Goal: Task Accomplishment & Management: Complete application form

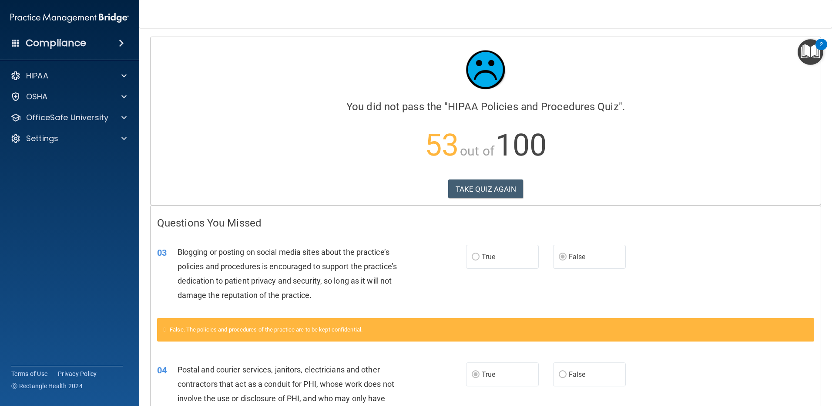
scroll to position [1297, 0]
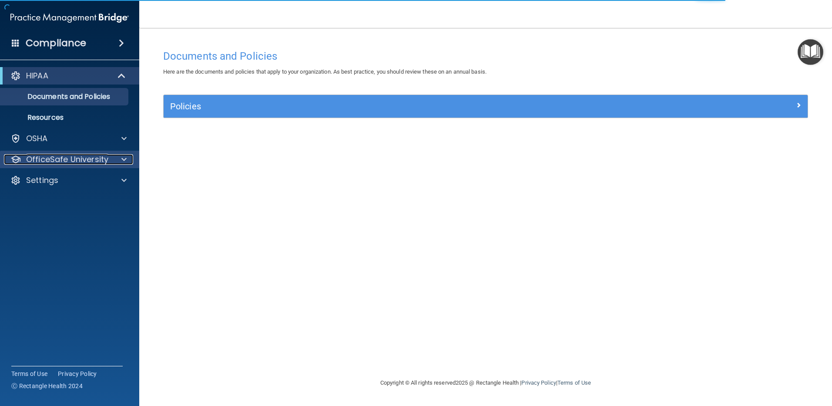
click at [113, 156] on div at bounding box center [123, 159] width 22 height 10
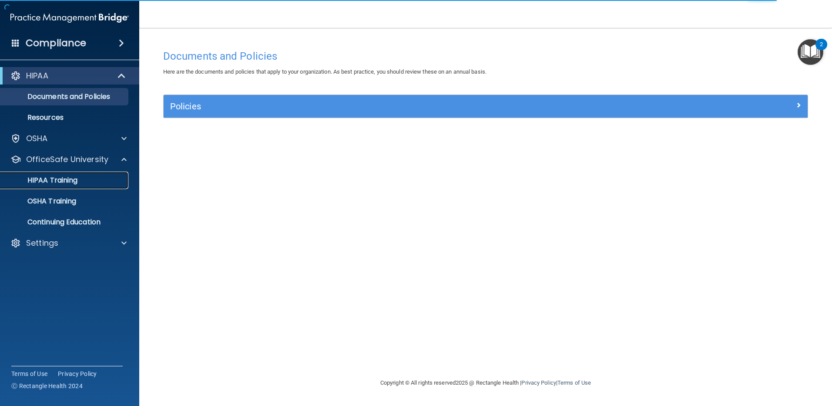
click at [88, 182] on div "HIPAA Training" at bounding box center [65, 180] width 119 height 9
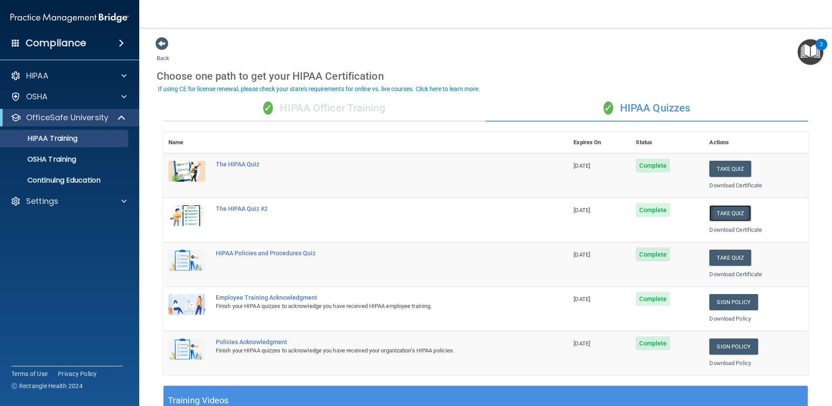
click at [731, 216] on button "Take Quiz" at bounding box center [731, 213] width 42 height 16
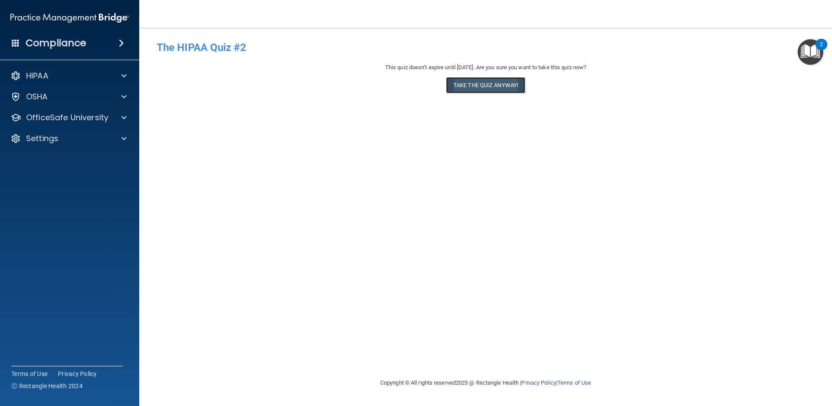
click at [495, 89] on button "Take the quiz anyway!" at bounding box center [485, 85] width 79 height 16
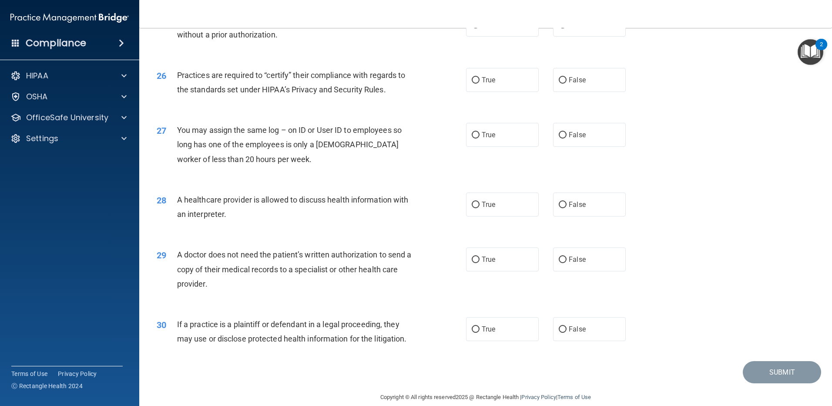
scroll to position [1621, 0]
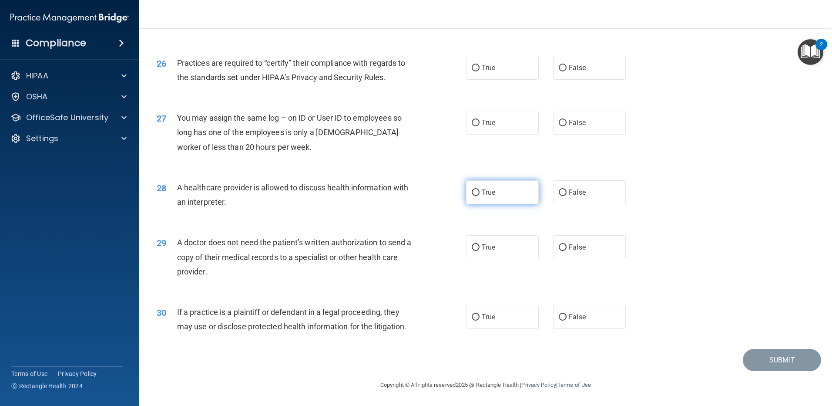
click at [496, 195] on label "True" at bounding box center [502, 192] width 73 height 24
click at [480, 195] on input "True" at bounding box center [476, 192] width 8 height 7
radio input "true"
click at [496, 195] on label "True" at bounding box center [502, 192] width 73 height 24
click at [480, 195] on input "True" at bounding box center [476, 192] width 8 height 7
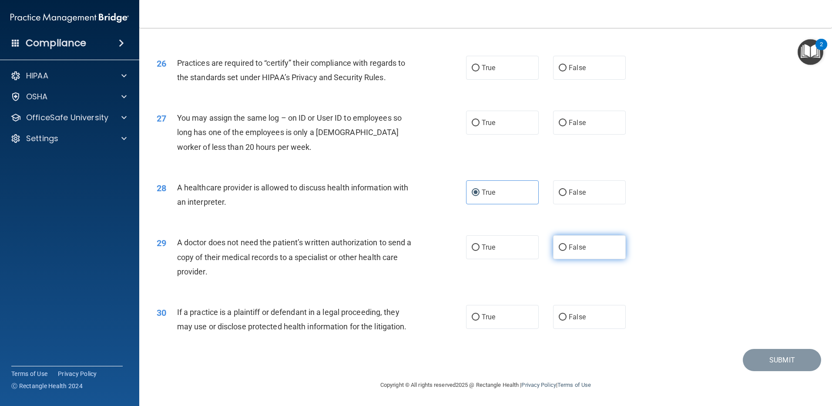
click at [575, 250] on span "False" at bounding box center [577, 247] width 17 height 8
click at [567, 250] on input "False" at bounding box center [563, 247] width 8 height 7
radio input "true"
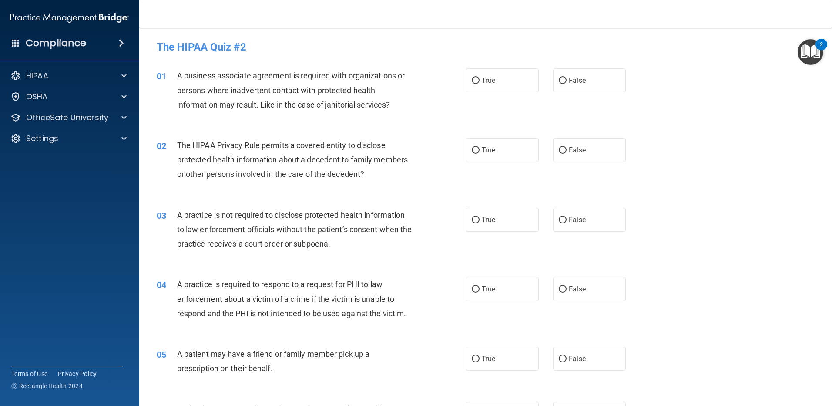
scroll to position [0, 0]
click at [515, 82] on label "True" at bounding box center [502, 81] width 73 height 24
click at [480, 82] on input "True" at bounding box center [476, 81] width 8 height 7
radio input "true"
click at [486, 143] on label "True" at bounding box center [502, 150] width 73 height 24
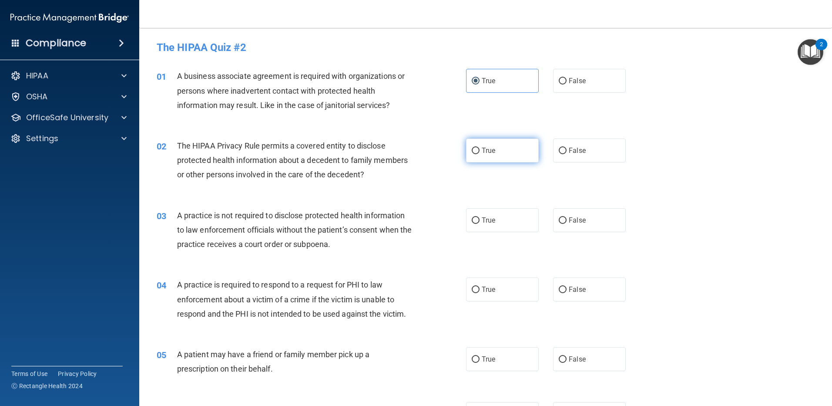
click at [480, 148] on input "True" at bounding box center [476, 151] width 8 height 7
radio input "true"
click at [587, 218] on label "False" at bounding box center [589, 220] width 73 height 24
click at [567, 218] on input "False" at bounding box center [563, 220] width 8 height 7
radio input "true"
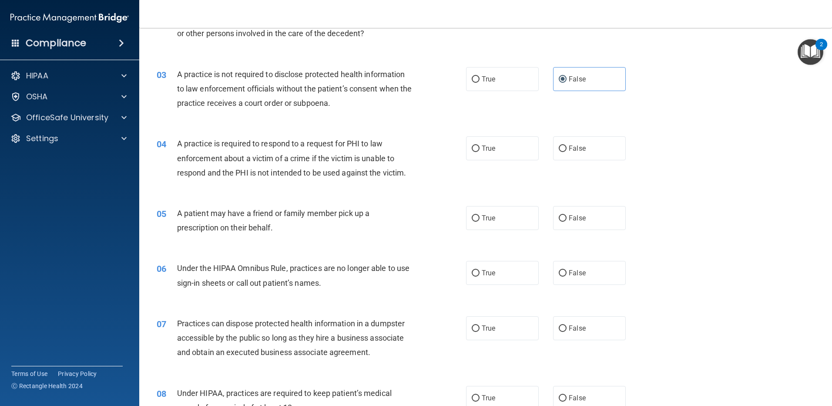
scroll to position [143, 0]
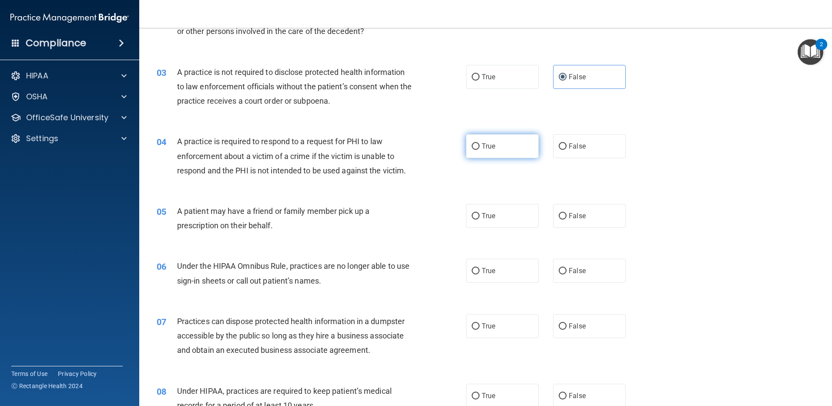
click at [498, 148] on label "True" at bounding box center [502, 146] width 73 height 24
click at [480, 148] on input "True" at bounding box center [476, 146] width 8 height 7
radio input "true"
click at [586, 214] on label "False" at bounding box center [589, 216] width 73 height 24
click at [567, 214] on input "False" at bounding box center [563, 216] width 8 height 7
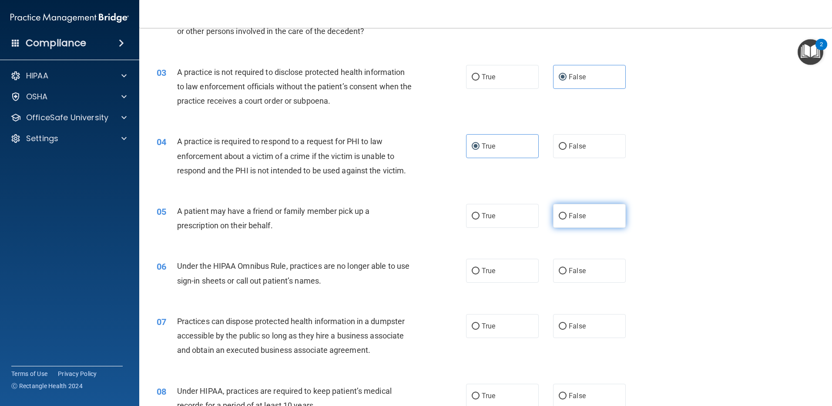
radio input "true"
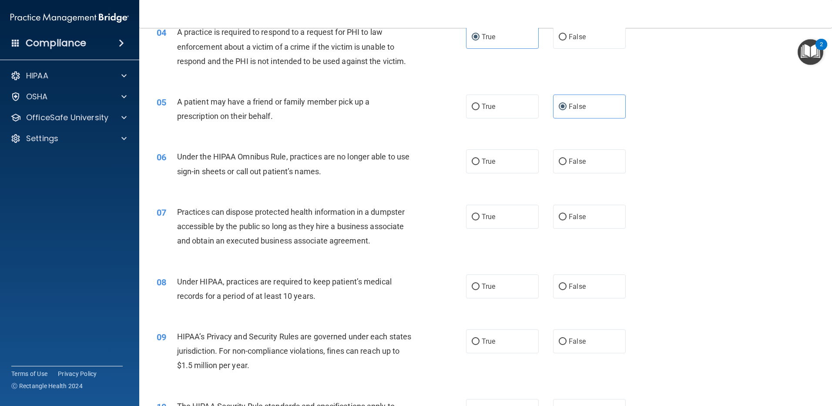
scroll to position [248, 0]
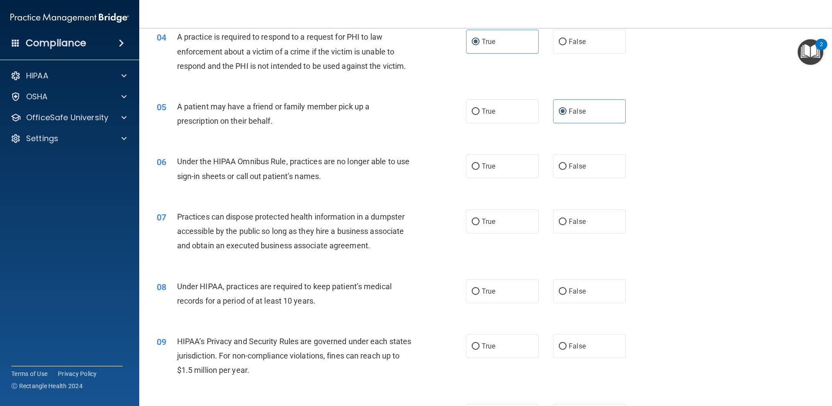
click at [768, 125] on div "05 A patient may have a friend or family member pick up a prescription on their…" at bounding box center [485, 115] width 671 height 55
click at [514, 157] on label "True" at bounding box center [502, 166] width 73 height 24
click at [480, 163] on input "True" at bounding box center [476, 166] width 8 height 7
radio input "true"
click at [586, 220] on label "False" at bounding box center [589, 221] width 73 height 24
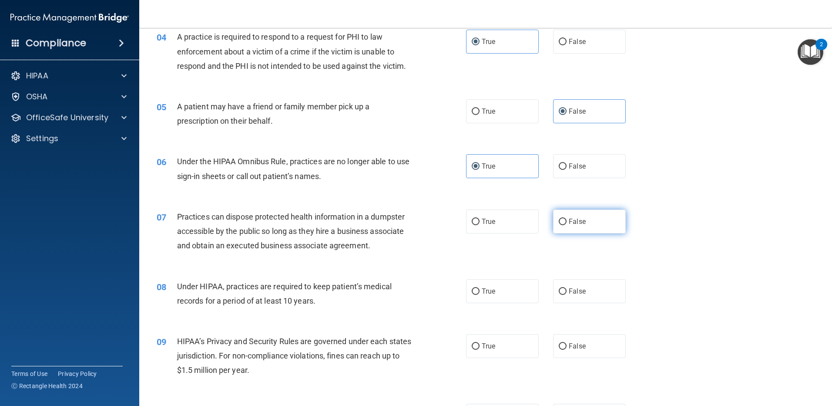
click at [567, 220] on input "False" at bounding box center [563, 222] width 8 height 7
radio input "true"
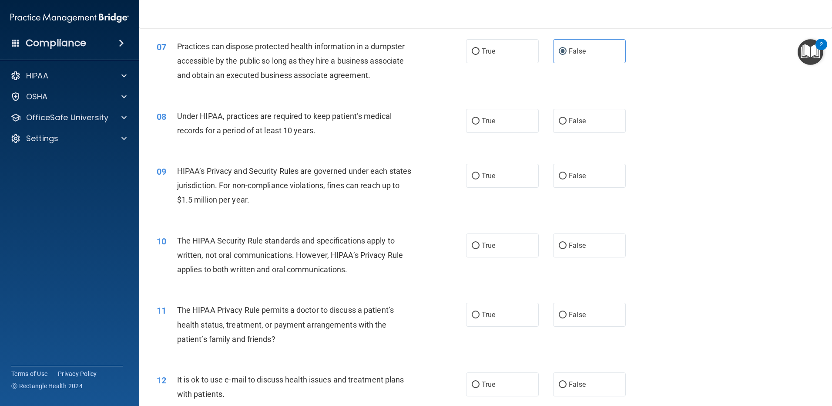
scroll to position [464, 0]
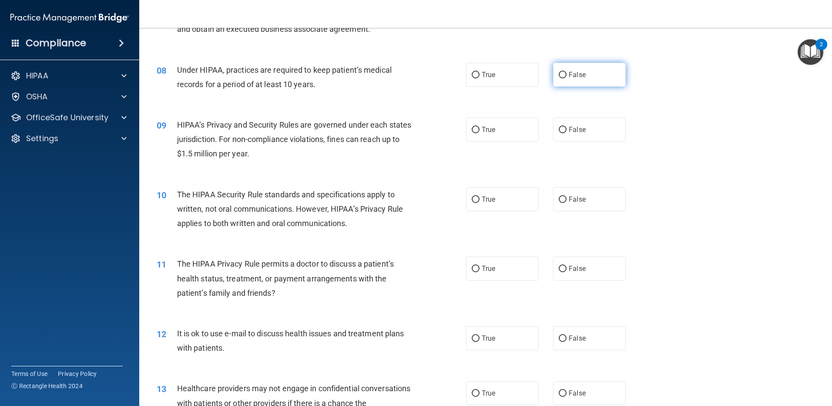
click at [572, 78] on span "False" at bounding box center [577, 75] width 17 height 8
click at [567, 78] on input "False" at bounding box center [563, 75] width 8 height 7
radio input "true"
click at [505, 133] on label "True" at bounding box center [502, 130] width 73 height 24
click at [480, 133] on input "True" at bounding box center [476, 130] width 8 height 7
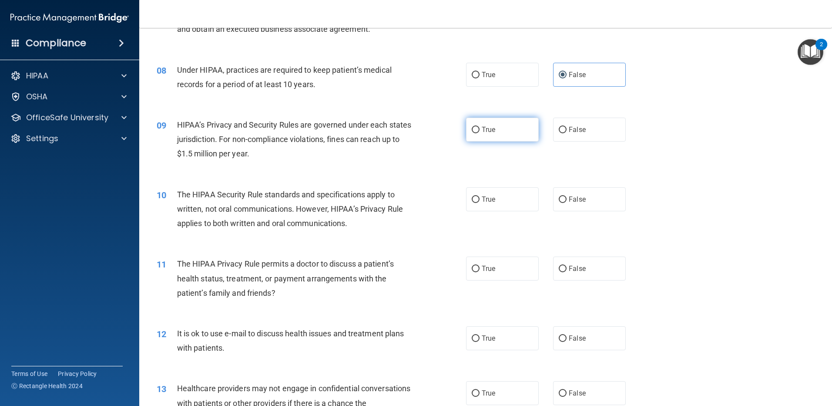
radio input "true"
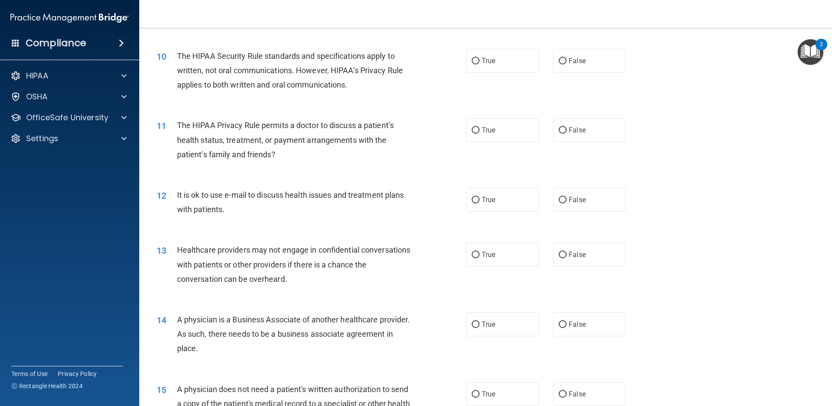
scroll to position [605, 0]
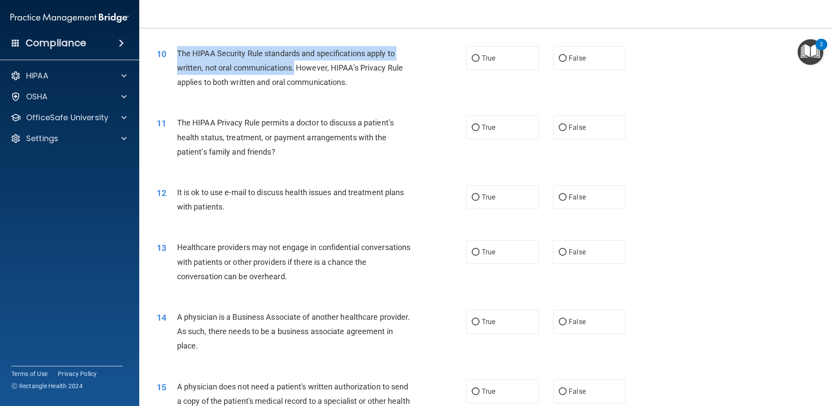
drag, startPoint x: 294, startPoint y: 66, endPoint x: 175, endPoint y: 51, distance: 119.8
click at [175, 51] on div "10 The HIPAA Security Rule standards and specifications apply to written, not o…" at bounding box center [312, 70] width 336 height 48
drag, startPoint x: 175, startPoint y: 51, endPoint x: 256, endPoint y: 57, distance: 80.7
copy div "The HIPAA Security Rule standards and specifications apply to written, not oral…"
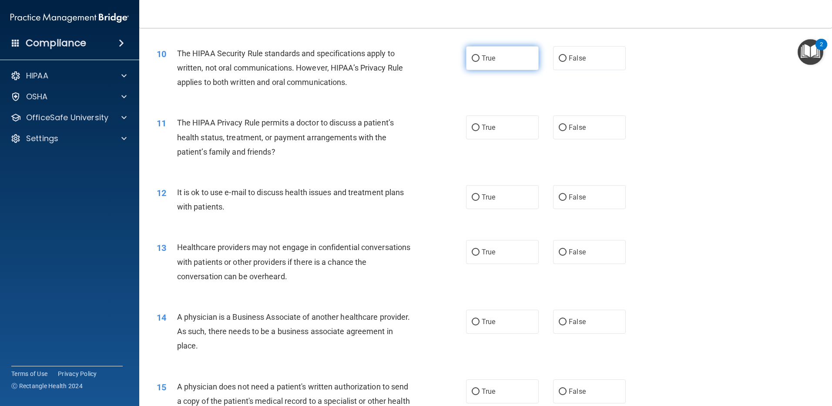
click at [482, 66] on label "True" at bounding box center [502, 58] width 73 height 24
click at [480, 62] on input "True" at bounding box center [476, 58] width 8 height 7
radio input "true"
click at [693, 149] on div "11 The HIPAA Privacy Rule permits a doctor to discuss a patient’s health status…" at bounding box center [485, 139] width 671 height 70
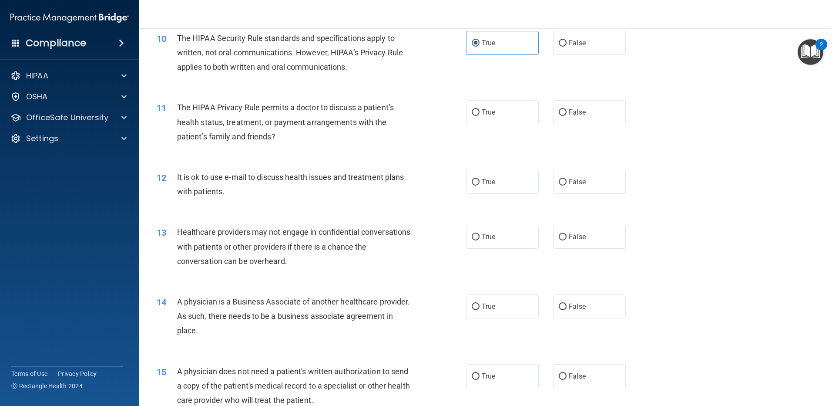
scroll to position [610, 0]
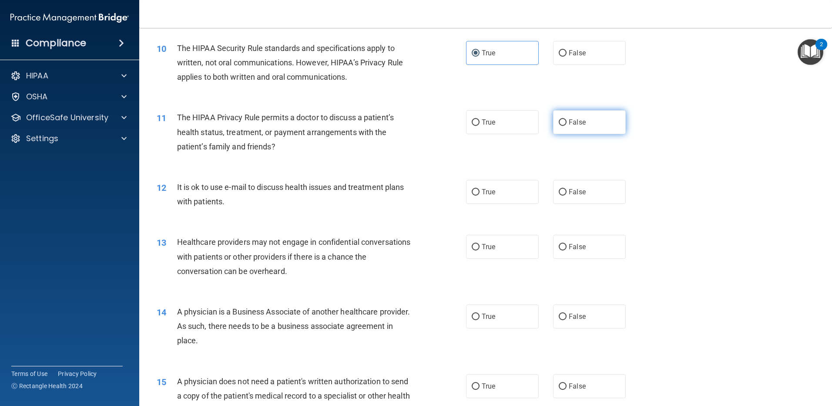
click at [603, 116] on label "False" at bounding box center [589, 122] width 73 height 24
click at [567, 119] on input "False" at bounding box center [563, 122] width 8 height 7
radio input "true"
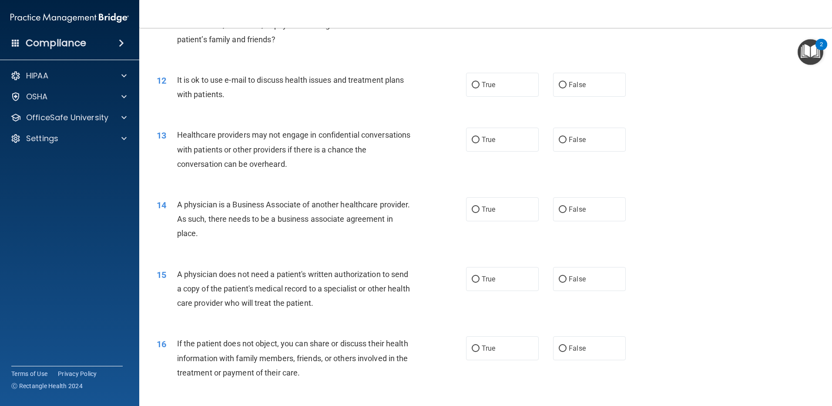
scroll to position [727, 0]
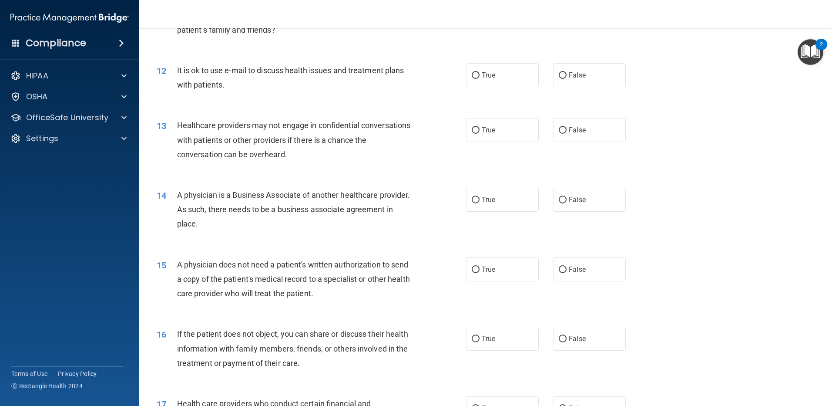
click at [765, 152] on div "13 Healthcare providers may not engage in confidential conversations with patie…" at bounding box center [485, 142] width 671 height 70
click at [586, 81] on label "False" at bounding box center [589, 75] width 73 height 24
click at [567, 79] on input "False" at bounding box center [563, 75] width 8 height 7
radio input "true"
click at [505, 131] on label "True" at bounding box center [502, 130] width 73 height 24
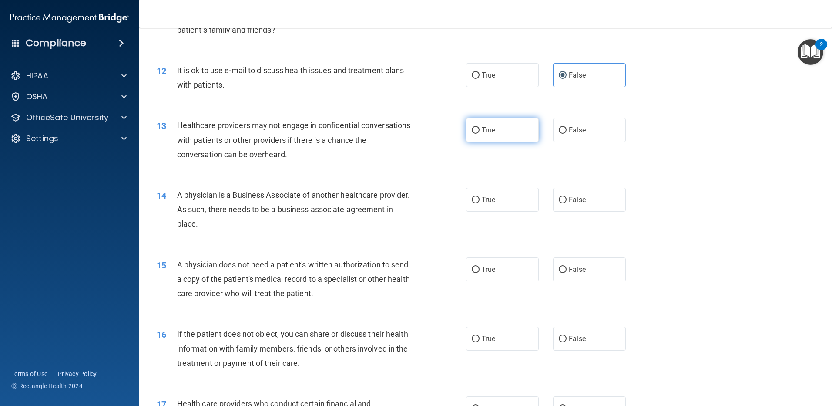
click at [480, 131] on input "True" at bounding box center [476, 130] width 8 height 7
radio input "true"
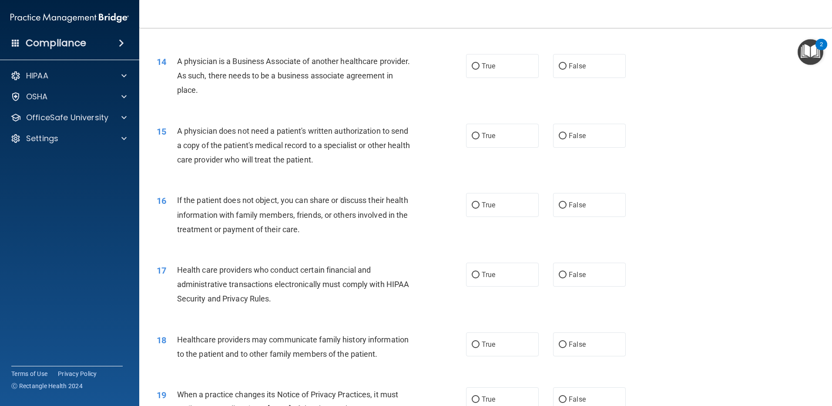
scroll to position [861, 0]
click at [501, 70] on label "True" at bounding box center [502, 66] width 73 height 24
click at [480, 70] on input "True" at bounding box center [476, 66] width 8 height 7
radio input "true"
click at [575, 139] on span "False" at bounding box center [577, 135] width 17 height 8
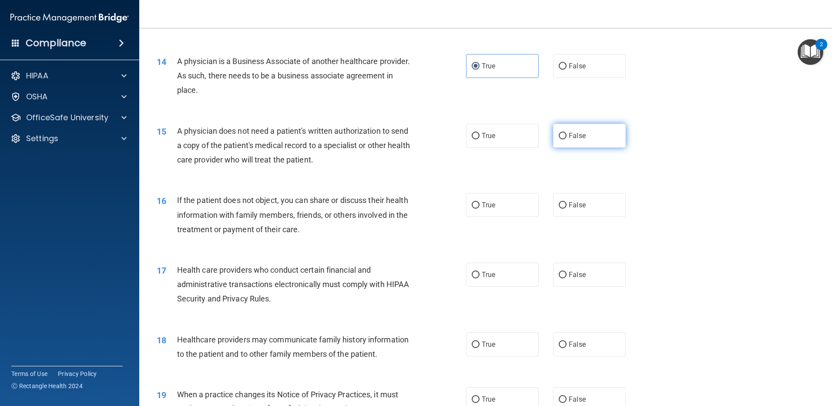
click at [567, 139] on input "False" at bounding box center [563, 136] width 8 height 7
radio input "true"
click at [591, 209] on label "False" at bounding box center [589, 205] width 73 height 24
click at [567, 209] on input "False" at bounding box center [563, 205] width 8 height 7
radio input "true"
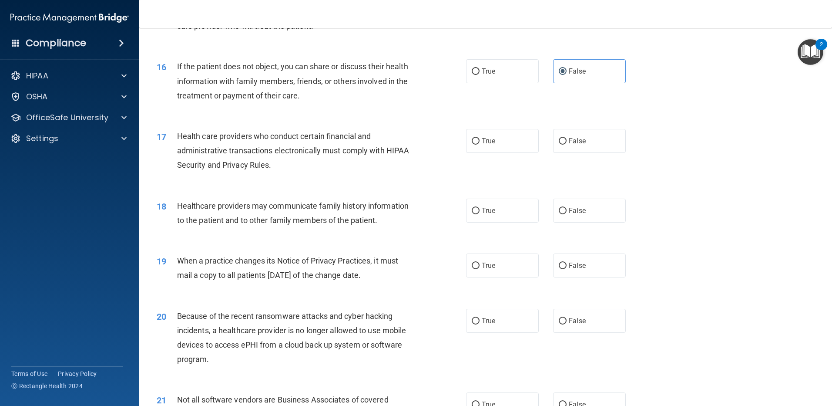
scroll to position [992, 0]
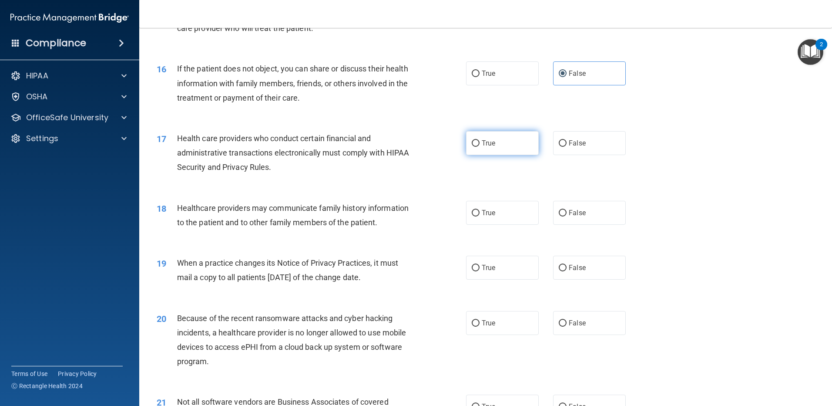
click at [533, 145] on label "True" at bounding box center [502, 143] width 73 height 24
click at [480, 145] on input "True" at bounding box center [476, 143] width 8 height 7
radio input "true"
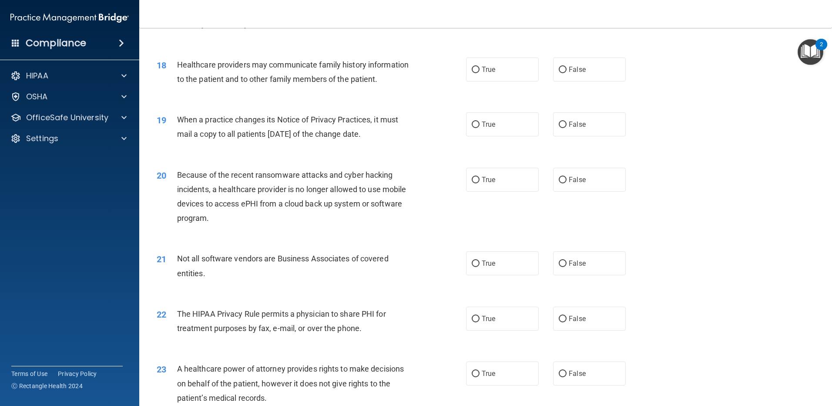
scroll to position [1131, 0]
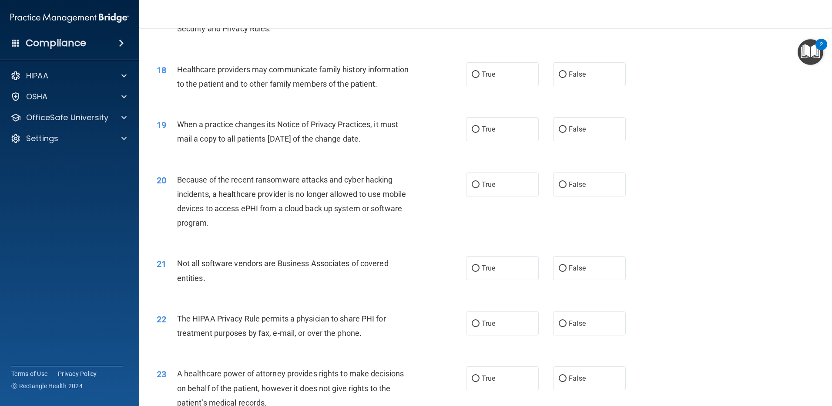
click at [542, 90] on div "18 Healthcare providers may communicate family history information to the patie…" at bounding box center [485, 78] width 671 height 55
click at [569, 76] on span "False" at bounding box center [577, 74] width 17 height 8
click at [567, 76] on input "False" at bounding box center [563, 74] width 8 height 7
radio input "true"
drag, startPoint x: 752, startPoint y: 193, endPoint x: 748, endPoint y: 188, distance: 6.8
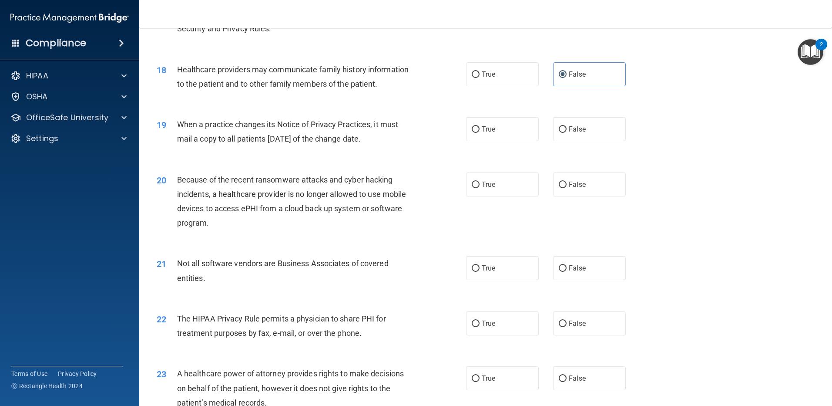
click at [748, 188] on div "20 Because of the recent ransomware attacks and cyber hacking incidents, a heal…" at bounding box center [485, 204] width 671 height 84
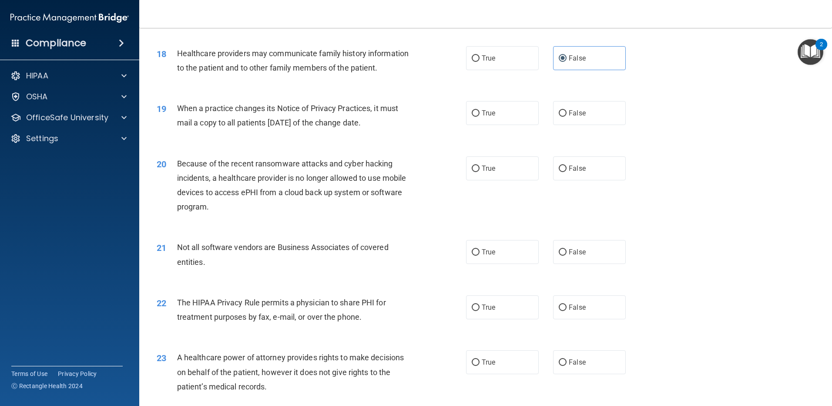
scroll to position [1169, 0]
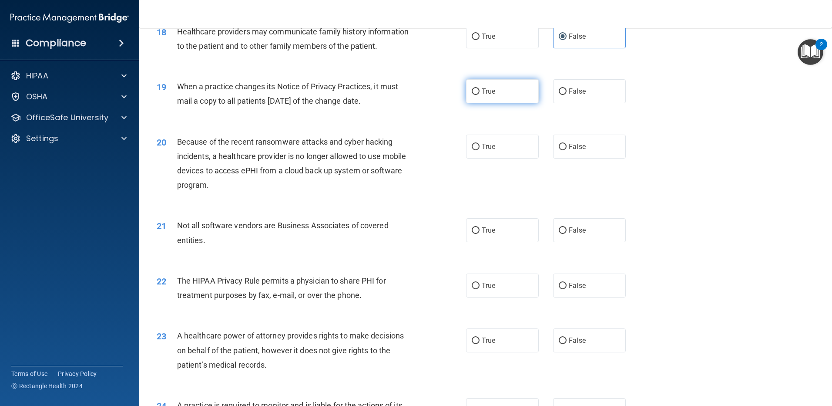
click at [504, 92] on label "True" at bounding box center [502, 91] width 73 height 24
click at [480, 92] on input "True" at bounding box center [476, 91] width 8 height 7
radio input "true"
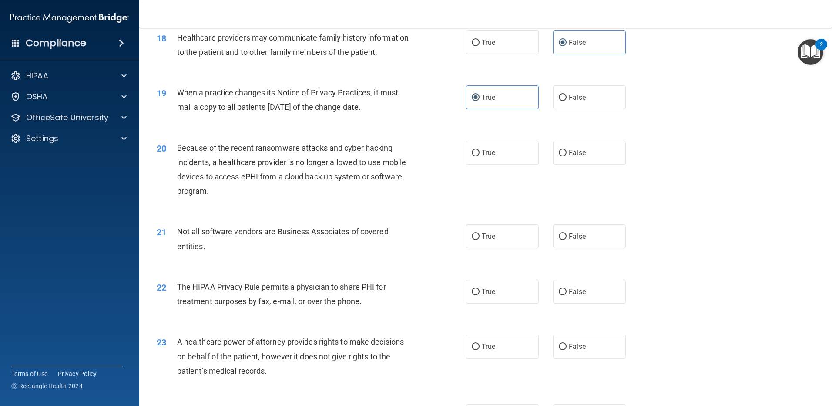
scroll to position [1160, 0]
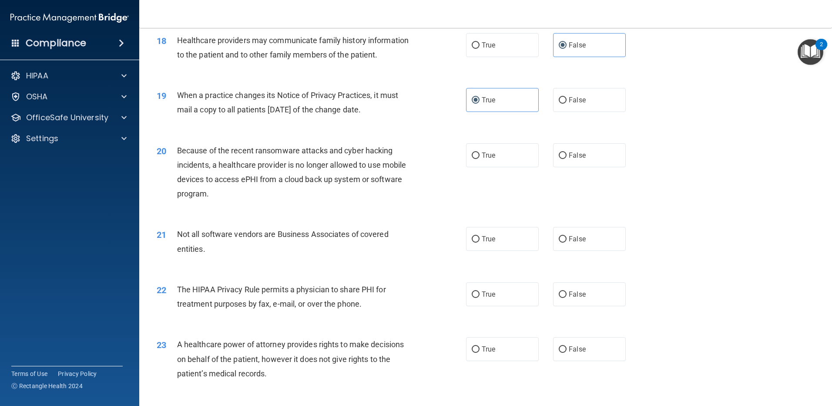
click at [753, 266] on div "21 Not all software vendors are Business Associates of covered entities. True F…" at bounding box center [485, 243] width 671 height 55
click at [731, 256] on div "21 Not all software vendors are Business Associates of covered entities. True F…" at bounding box center [485, 243] width 671 height 55
click at [589, 158] on label "False" at bounding box center [589, 155] width 73 height 24
click at [567, 158] on input "False" at bounding box center [563, 155] width 8 height 7
radio input "true"
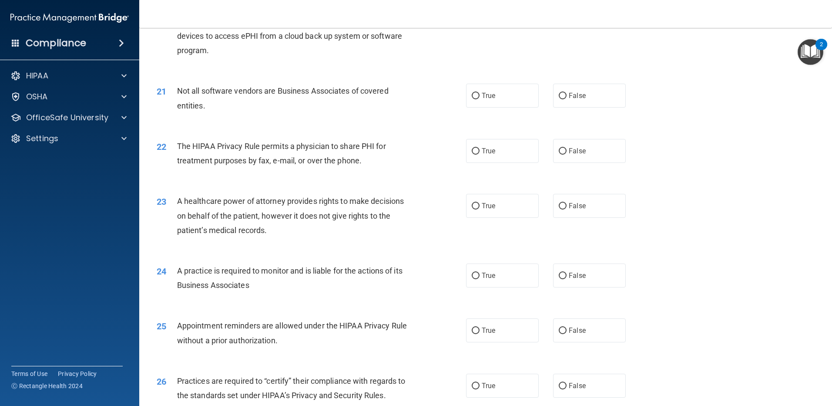
scroll to position [1308, 0]
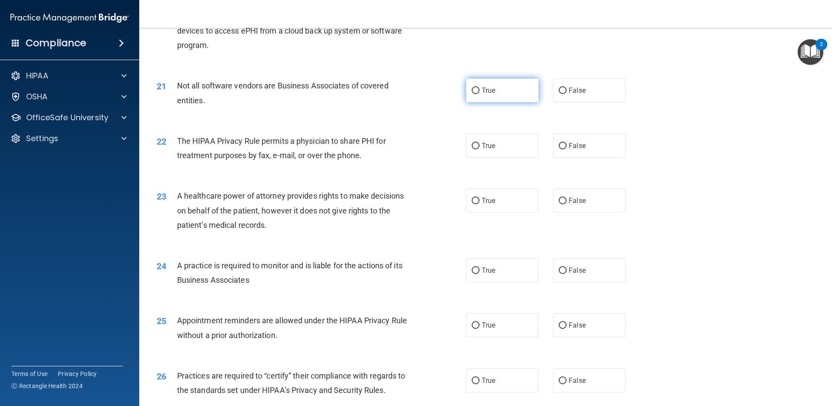
click at [504, 91] on label "True" at bounding box center [502, 90] width 73 height 24
click at [480, 91] on input "True" at bounding box center [476, 91] width 8 height 7
radio input "true"
click at [583, 83] on label "False" at bounding box center [589, 90] width 73 height 24
click at [567, 88] on input "False" at bounding box center [563, 91] width 8 height 7
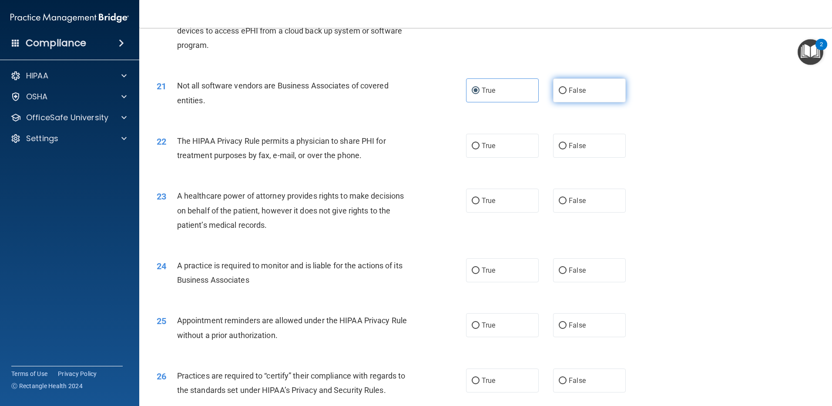
radio input "true"
radio input "false"
click at [690, 124] on div "22 The HIPAA Privacy Rule permits a physician to share PHI for treatment purpos…" at bounding box center [485, 150] width 671 height 55
click at [586, 154] on label "False" at bounding box center [589, 146] width 73 height 24
click at [567, 149] on input "False" at bounding box center [563, 146] width 8 height 7
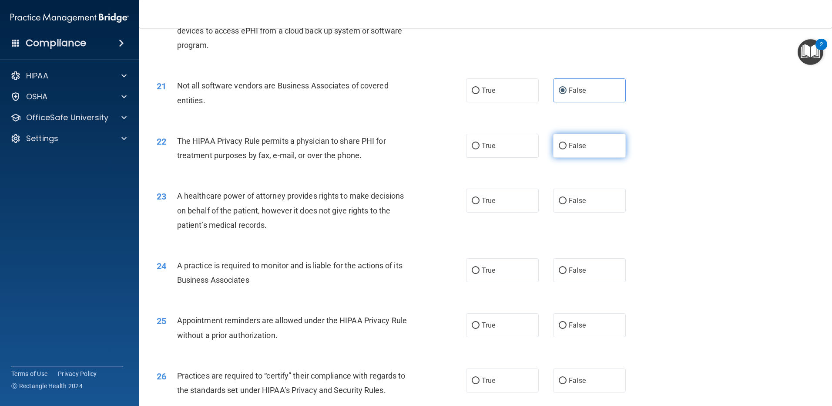
radio input "true"
click at [700, 203] on div "23 A healthcare power of attorney provides rights to make decisions on behalf o…" at bounding box center [485, 213] width 671 height 70
click at [495, 199] on label "True" at bounding box center [502, 201] width 73 height 24
click at [480, 199] on input "True" at bounding box center [476, 201] width 8 height 7
radio input "true"
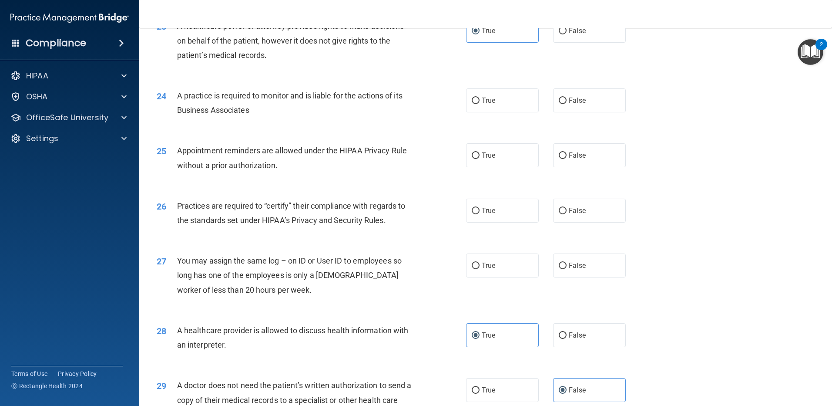
scroll to position [1502, 0]
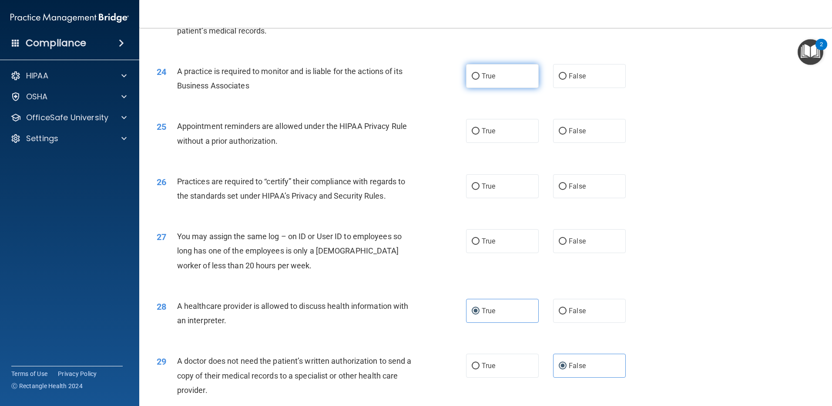
click at [516, 79] on label "True" at bounding box center [502, 76] width 73 height 24
click at [480, 79] on input "True" at bounding box center [476, 76] width 8 height 7
radio input "true"
click at [483, 119] on label "True" at bounding box center [502, 131] width 73 height 24
click at [480, 128] on input "True" at bounding box center [476, 131] width 8 height 7
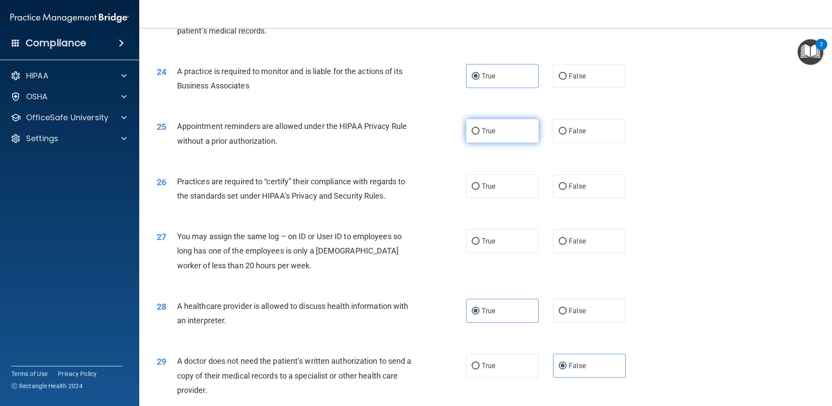
radio input "true"
click at [483, 119] on label "True" at bounding box center [502, 131] width 73 height 24
click at [480, 128] on input "True" at bounding box center [476, 131] width 8 height 7
click at [729, 173] on div "26 Practices are required to “certify” their compliance with regards to the sta…" at bounding box center [485, 190] width 671 height 55
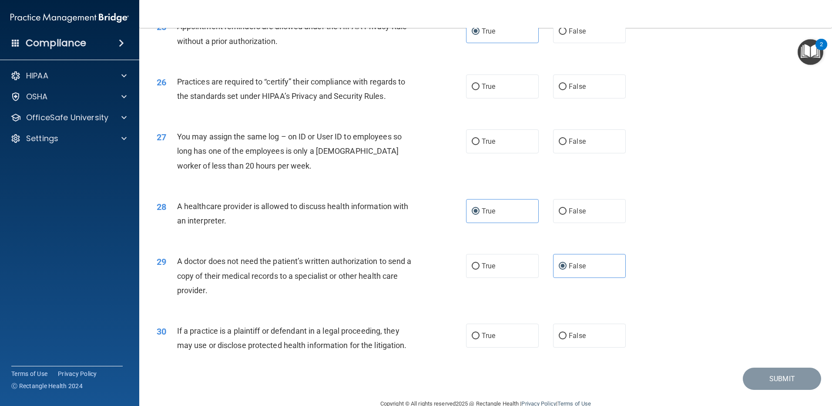
scroll to position [1604, 0]
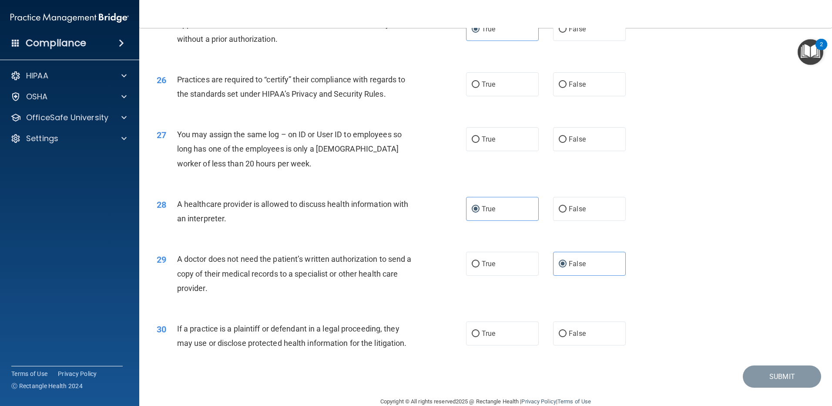
click at [768, 164] on div "27 You may assign the same log – on ID or User ID to employees so long has one …" at bounding box center [485, 151] width 671 height 70
click at [514, 83] on label "True" at bounding box center [502, 84] width 73 height 24
click at [480, 83] on input "True" at bounding box center [476, 84] width 8 height 7
radio input "true"
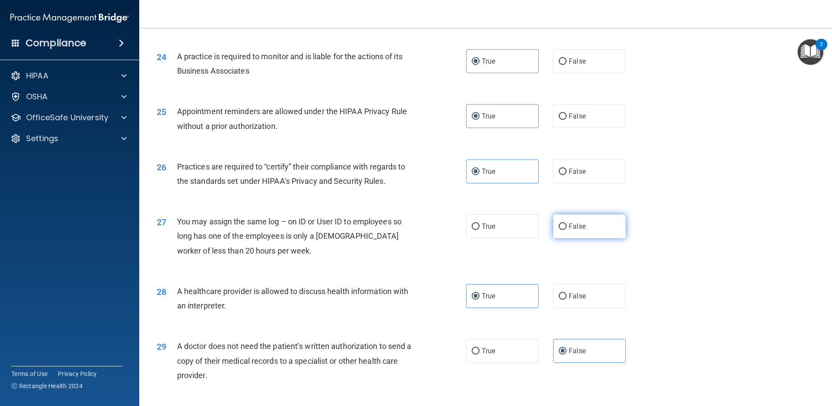
click at [599, 232] on label "False" at bounding box center [589, 226] width 73 height 24
click at [567, 230] on input "False" at bounding box center [563, 226] width 8 height 7
radio input "true"
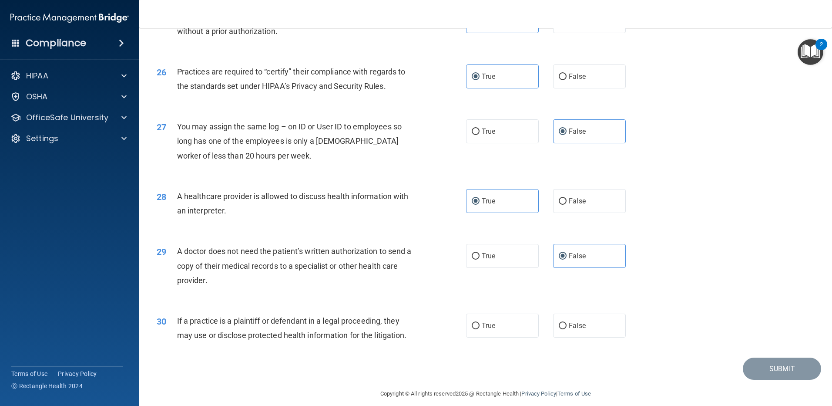
scroll to position [1621, 0]
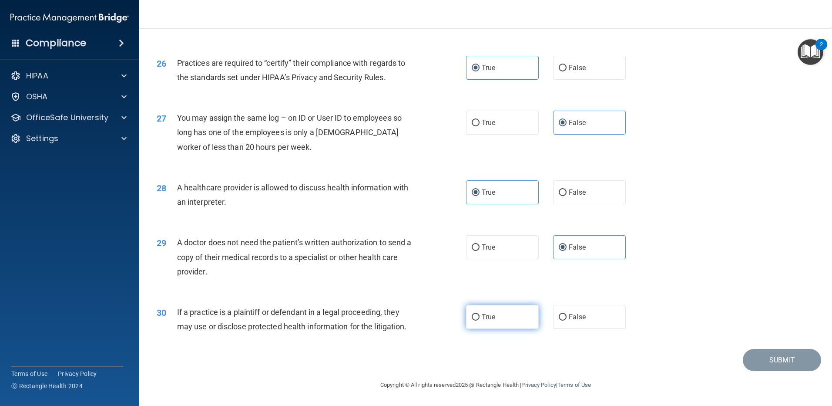
click at [517, 317] on label "True" at bounding box center [502, 317] width 73 height 24
click at [480, 317] on input "True" at bounding box center [476, 317] width 8 height 7
radio input "true"
click at [779, 348] on div "30 If a practice is a plaintiff or defendant in a legal proceeding, they may us…" at bounding box center [485, 321] width 671 height 55
click at [776, 357] on button "Submit" at bounding box center [782, 360] width 78 height 22
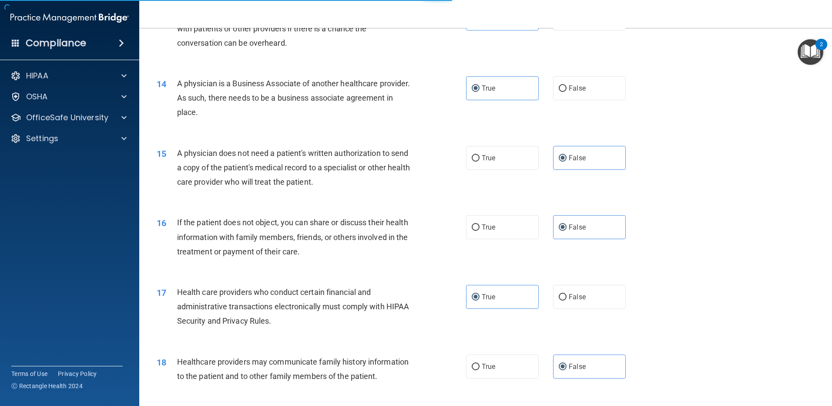
scroll to position [0, 0]
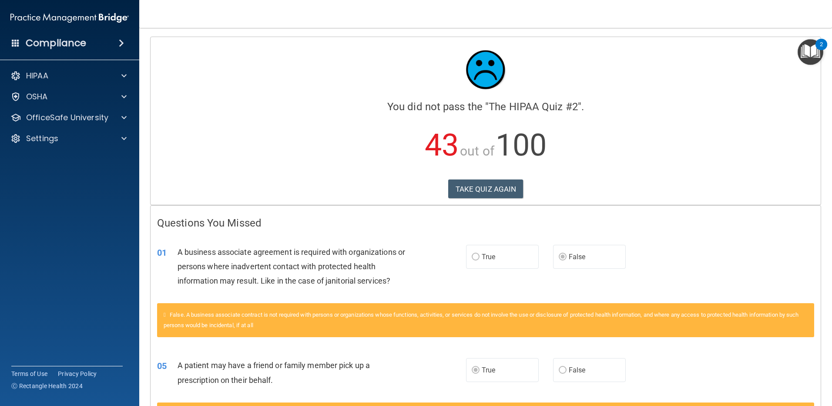
scroll to position [30, 0]
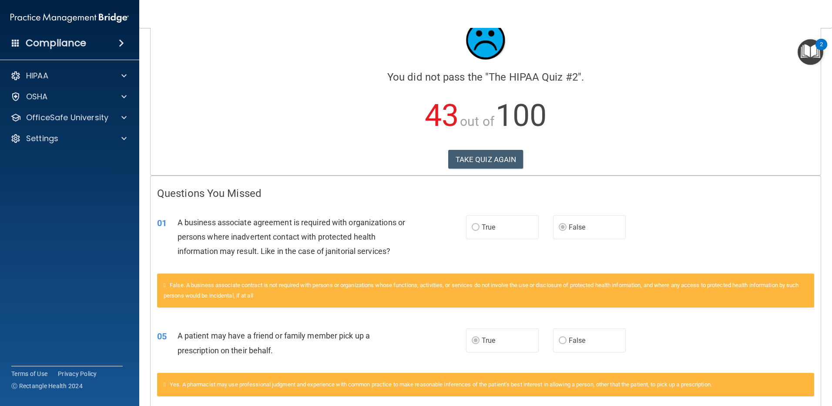
click at [808, 50] on img "Open Resource Center, 2 new notifications" at bounding box center [811, 52] width 26 height 26
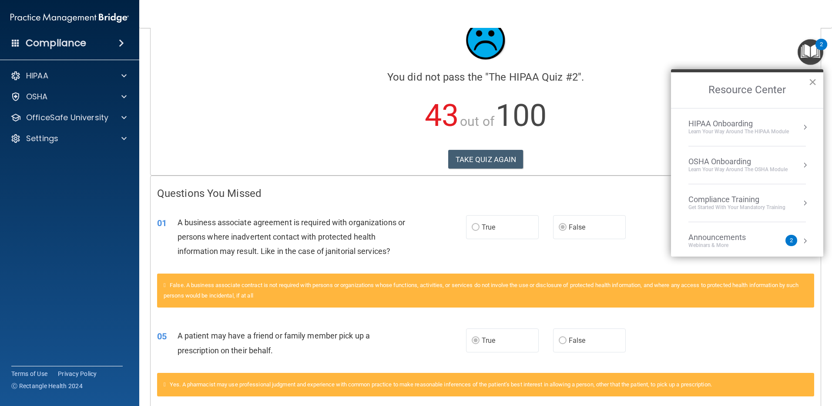
click at [812, 79] on button "×" at bounding box center [813, 82] width 8 height 14
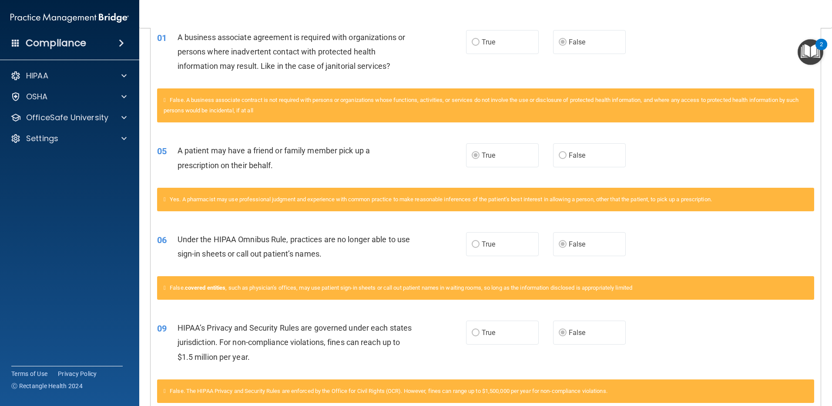
scroll to position [212, 0]
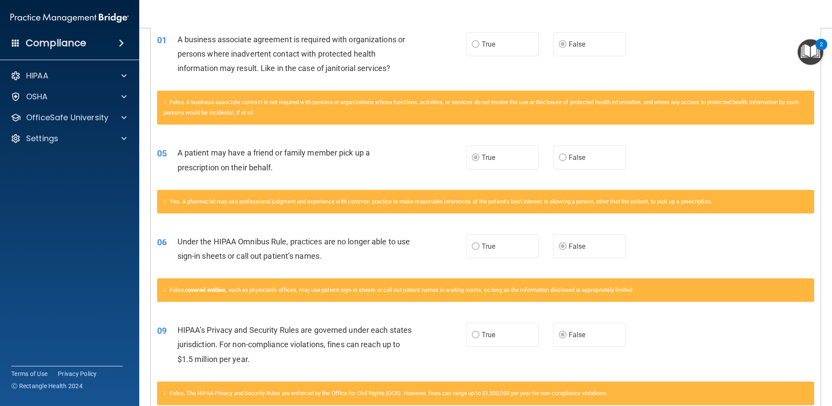
click at [816, 113] on main "Calculating your score.... You did not pass the " The HIPAA Quiz #2 ". 43 out o…" at bounding box center [485, 217] width 693 height 378
click at [815, 113] on main "Calculating your score.... You did not pass the " The HIPAA Quiz #2 ". 43 out o…" at bounding box center [485, 217] width 693 height 378
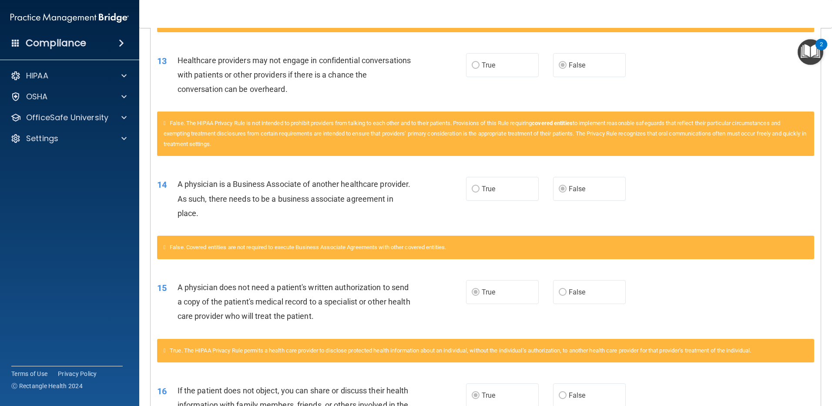
scroll to position [802, 0]
